Goal: Transaction & Acquisition: Download file/media

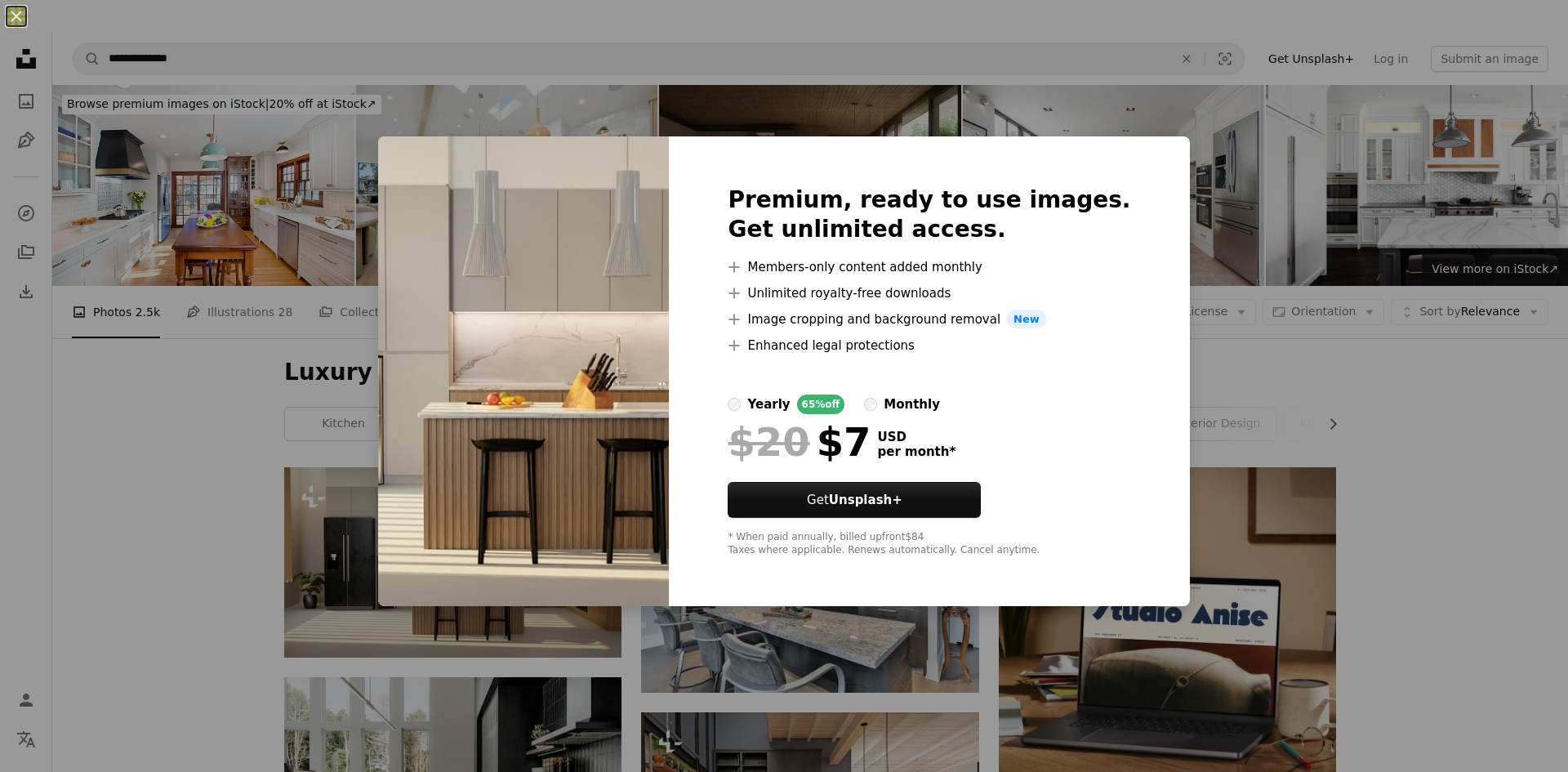
click at [1432, 434] on div "An X shape Premium, ready to use images. Get unlimited access. A plus sign Memb…" at bounding box center [784, 386] width 1568 height 772
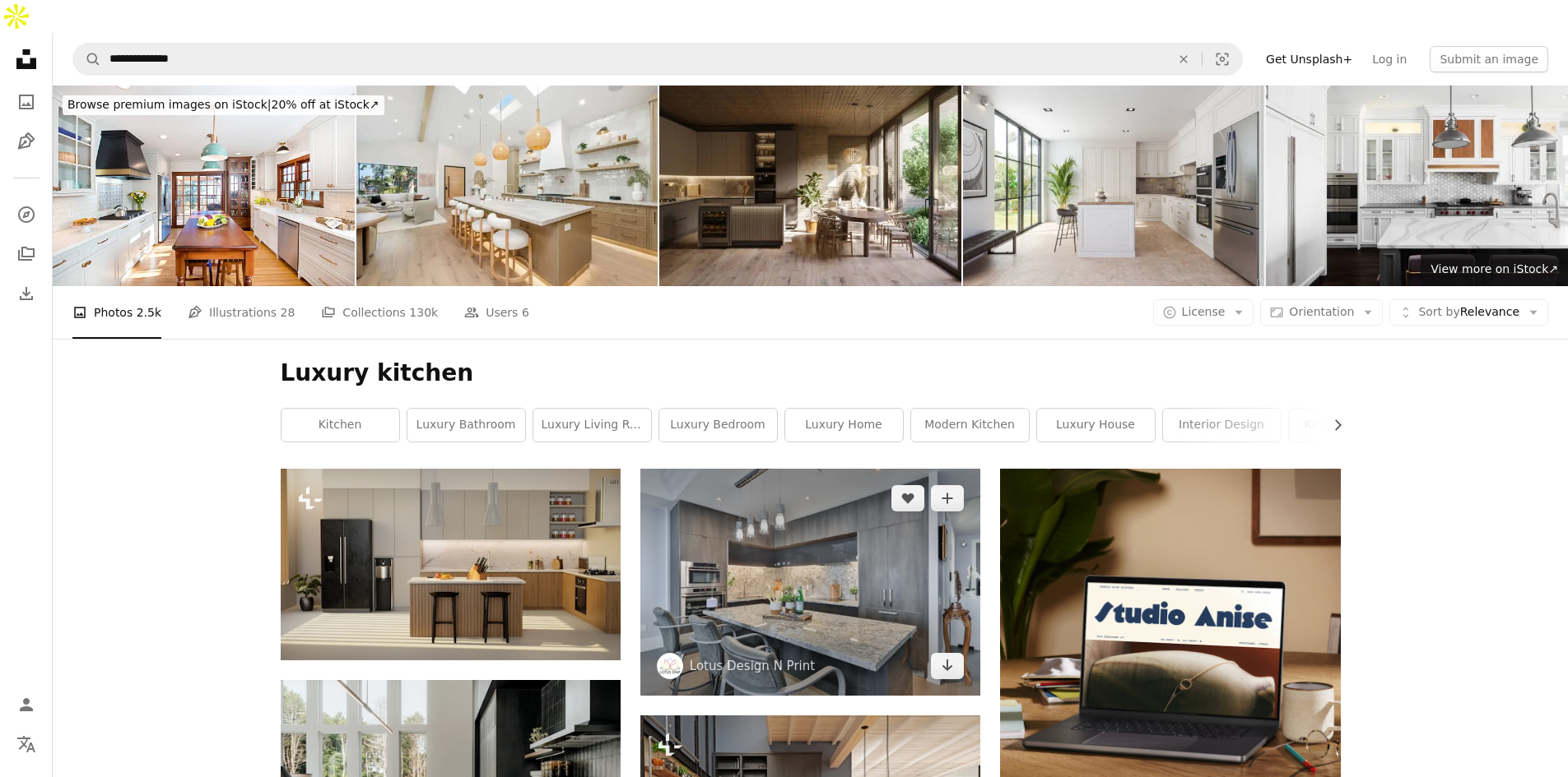
click at [874, 546] on img at bounding box center [809, 582] width 340 height 226
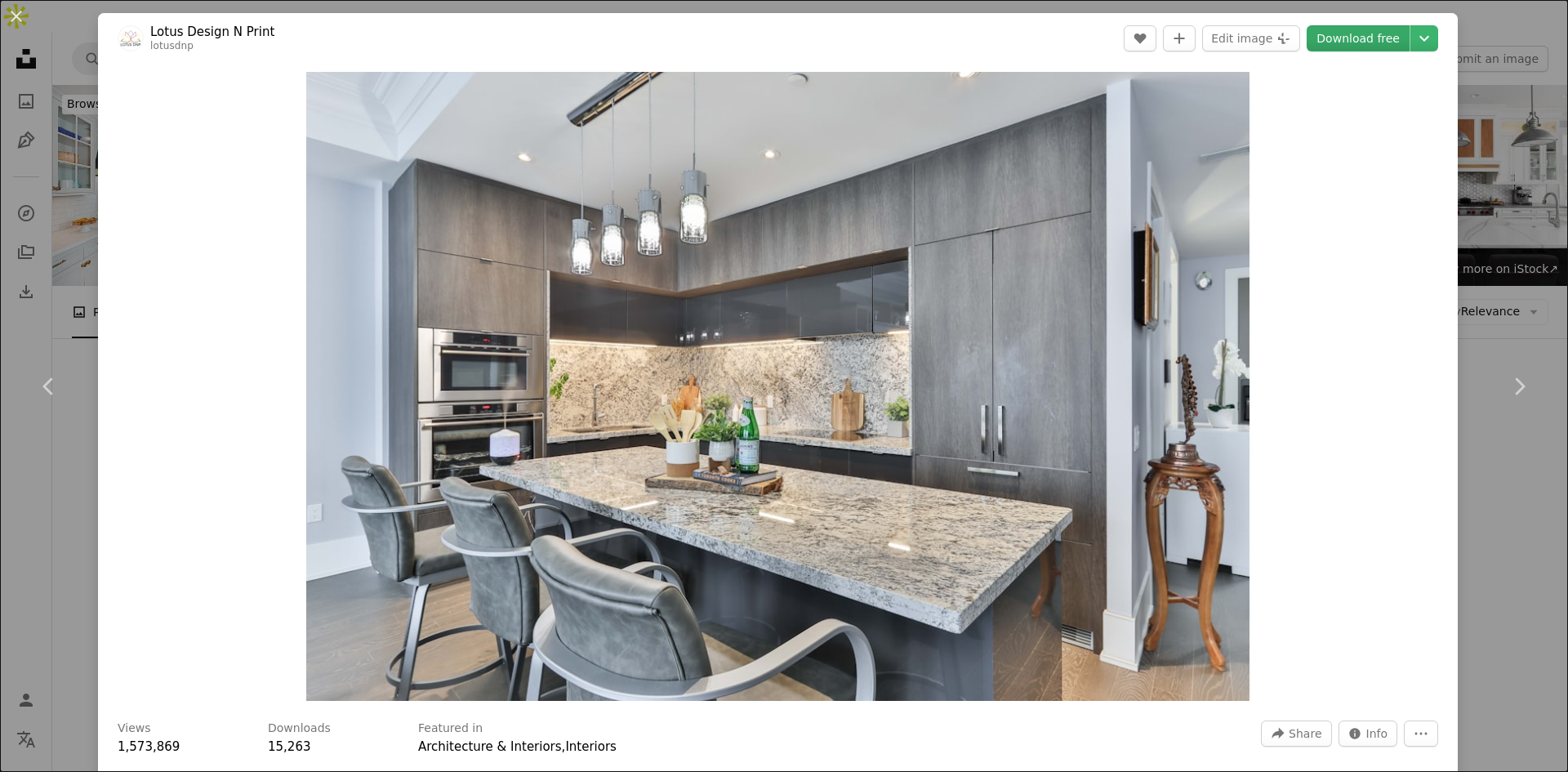
click at [1370, 33] on link "Download free" at bounding box center [1358, 39] width 103 height 27
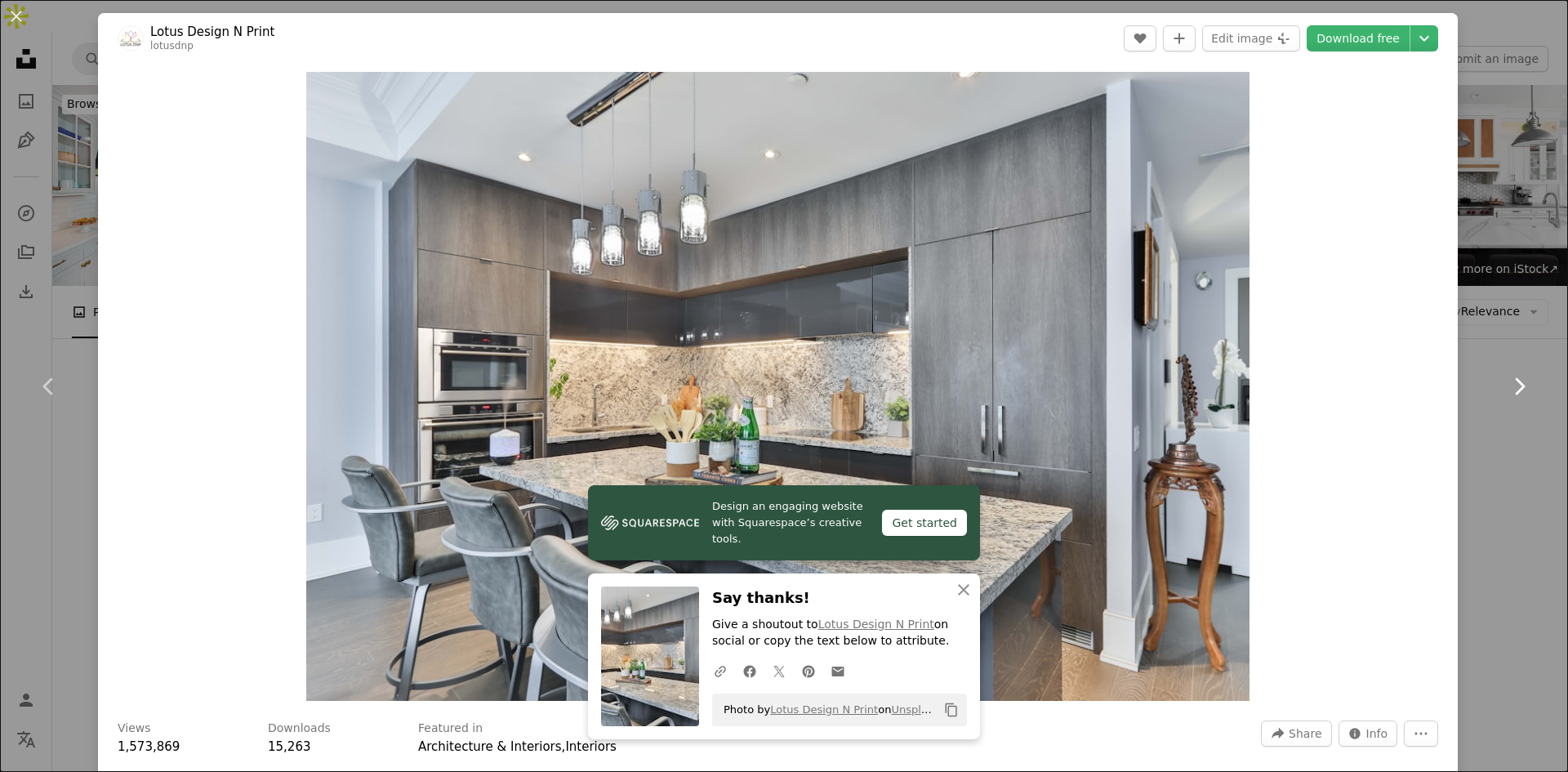
click at [1494, 439] on link "Chevron right" at bounding box center [1519, 386] width 98 height 157
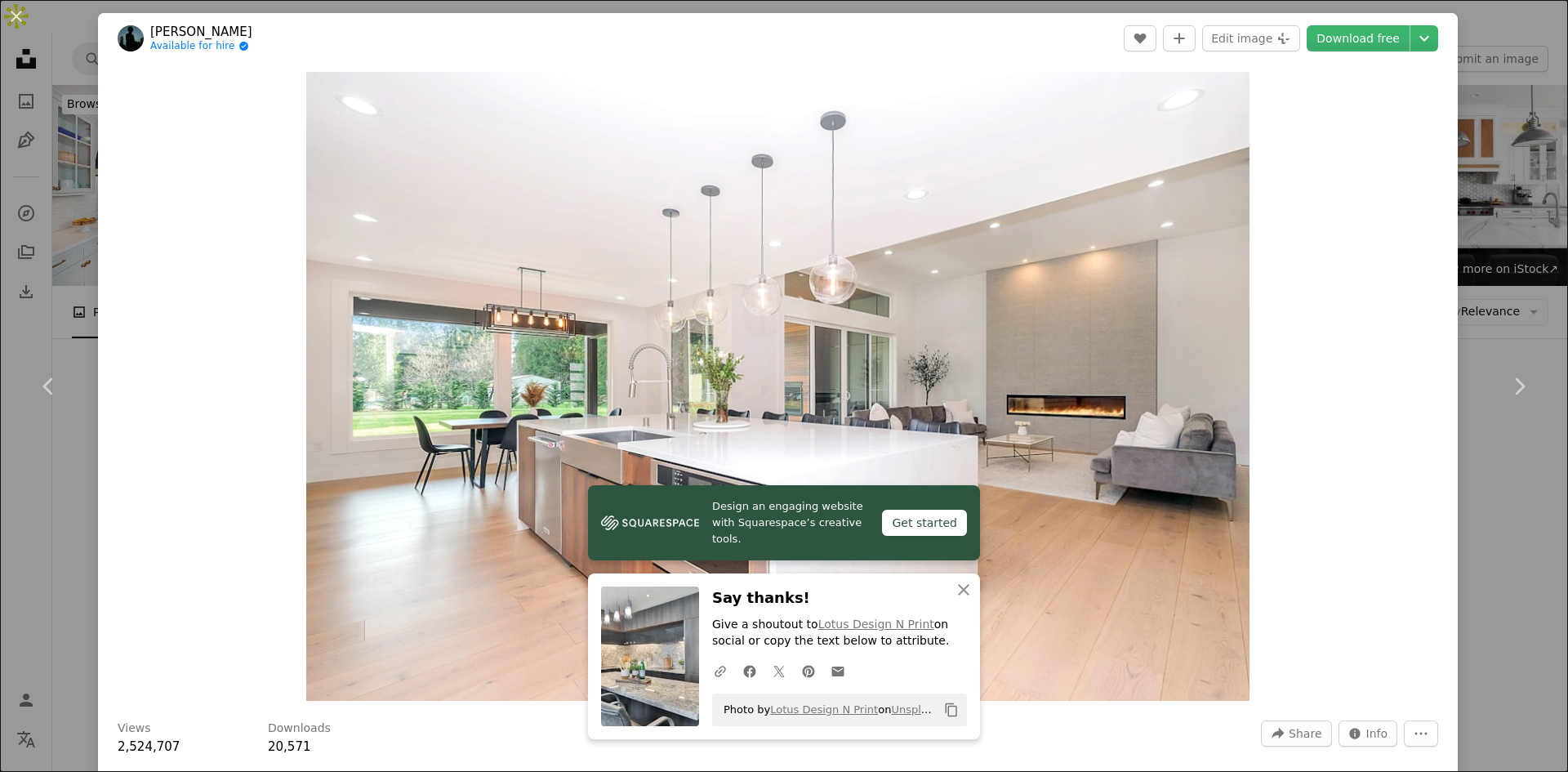
click at [62, 274] on div "An X shape Chevron left Chevron right Design an engaging website with Squarespa…" at bounding box center [784, 386] width 1568 height 772
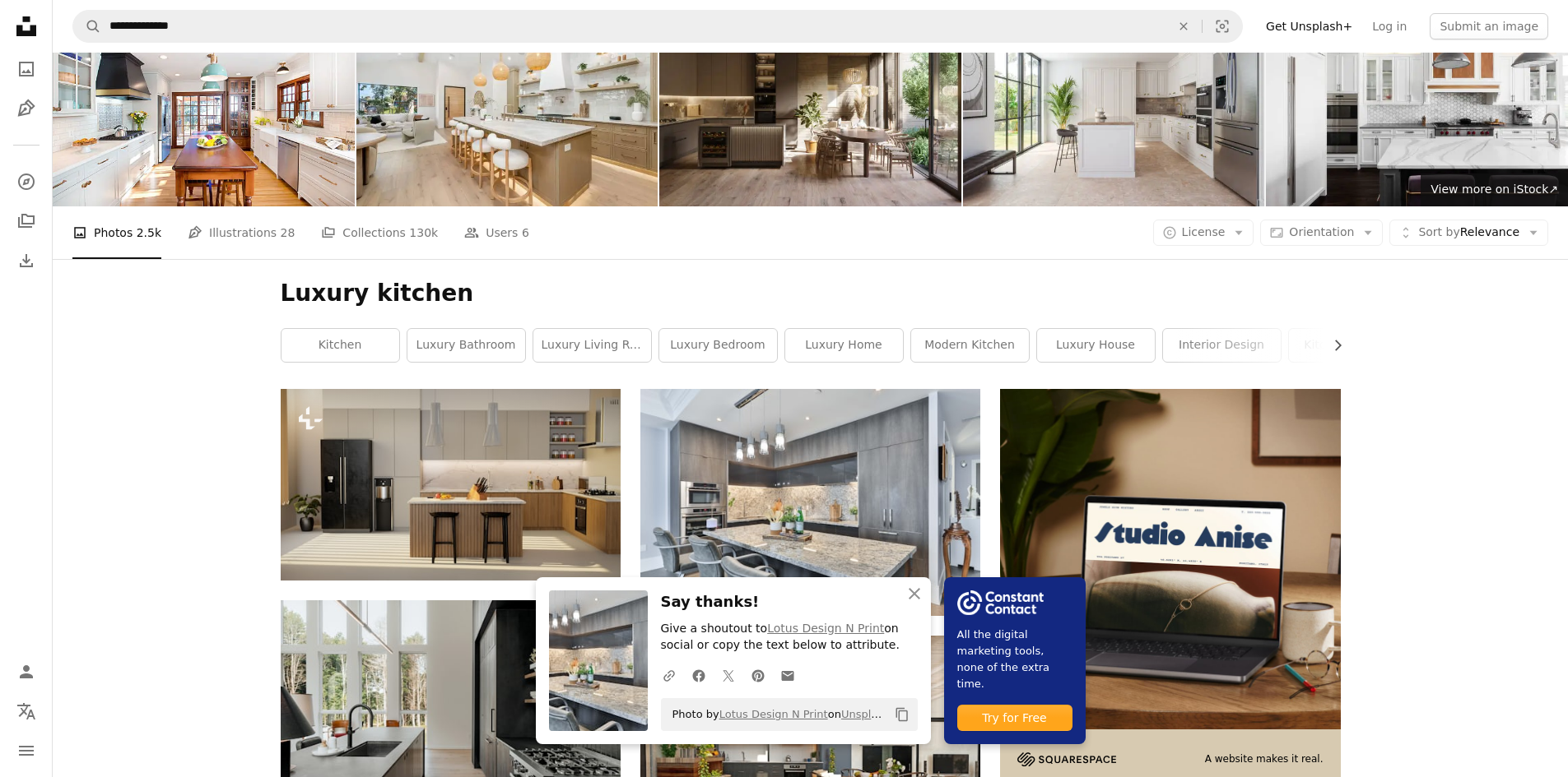
scroll to position [82, 0]
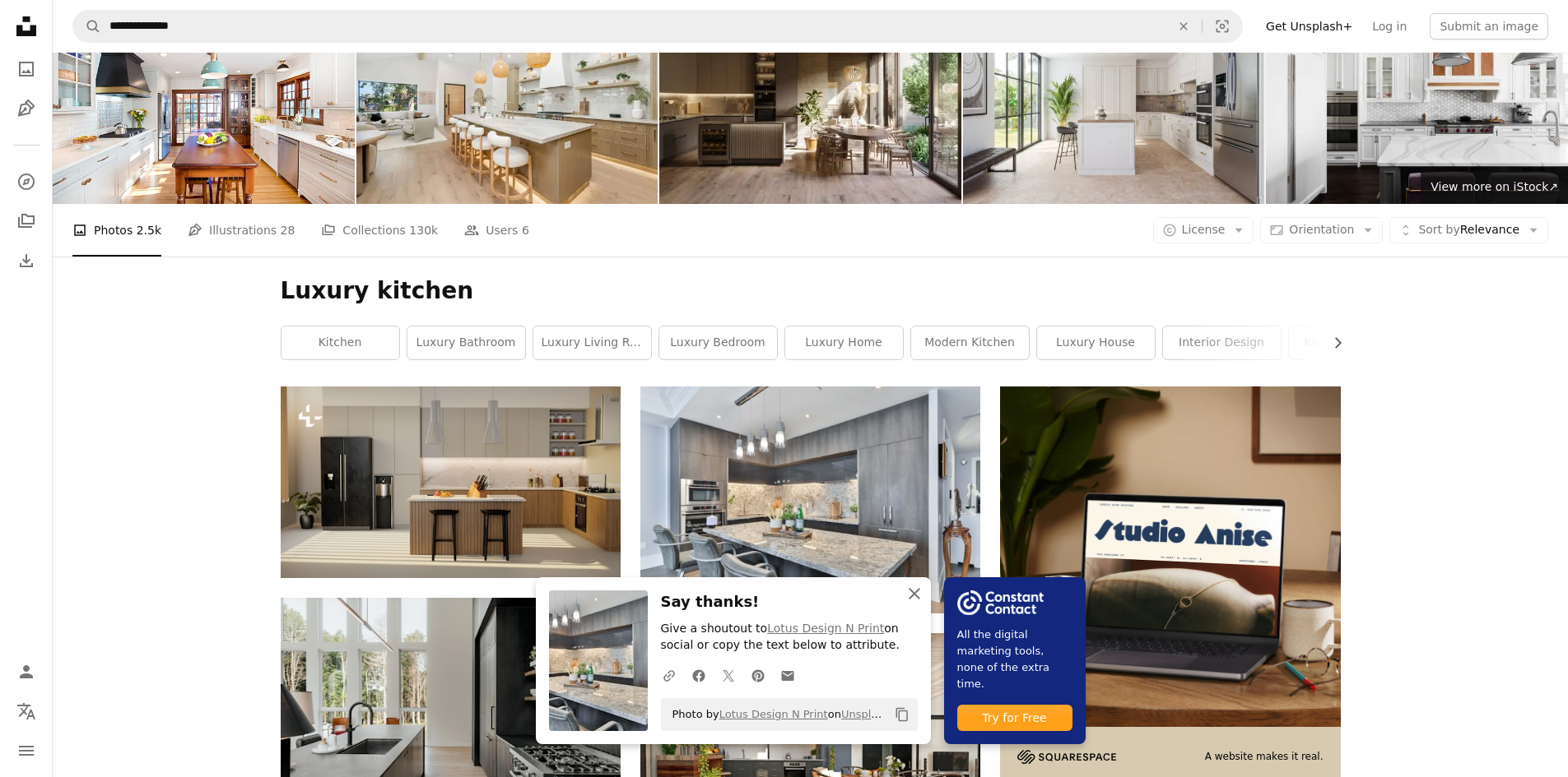
click at [907, 590] on icon "An X shape" at bounding box center [915, 593] width 20 height 20
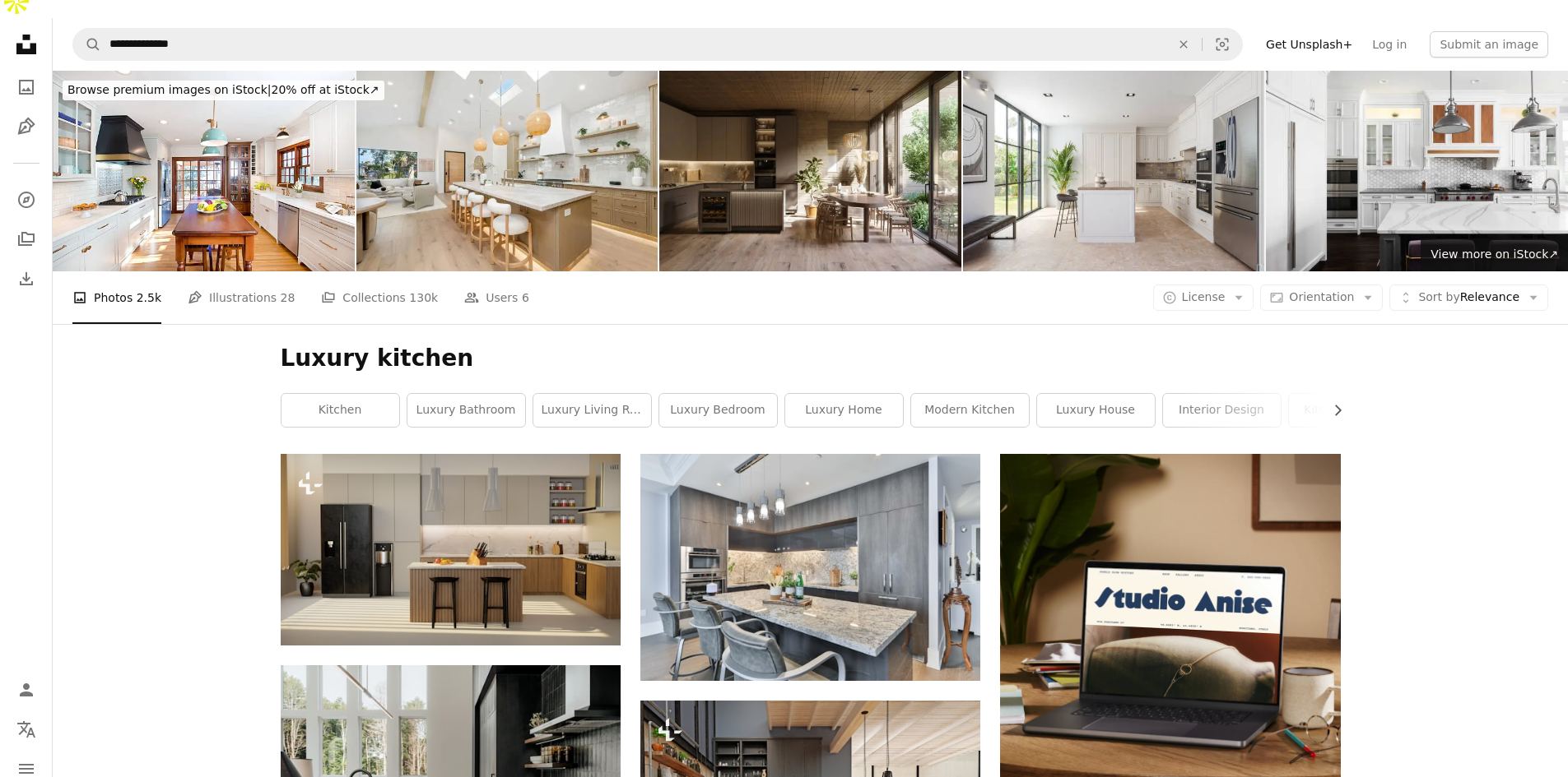
scroll to position [0, 0]
